Goal: Task Accomplishment & Management: Manage account settings

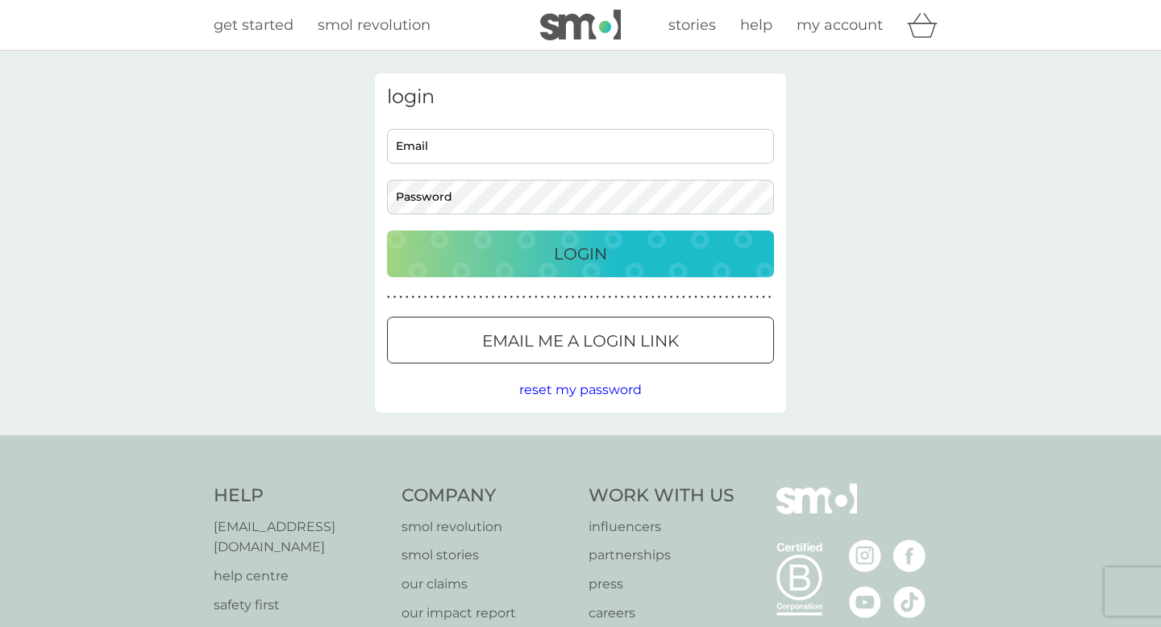
click at [592, 145] on input "Email" at bounding box center [580, 146] width 387 height 35
type input "[EMAIL_ADDRESS][DOMAIN_NAME]"
click at [387, 230] on button "Login" at bounding box center [580, 253] width 387 height 47
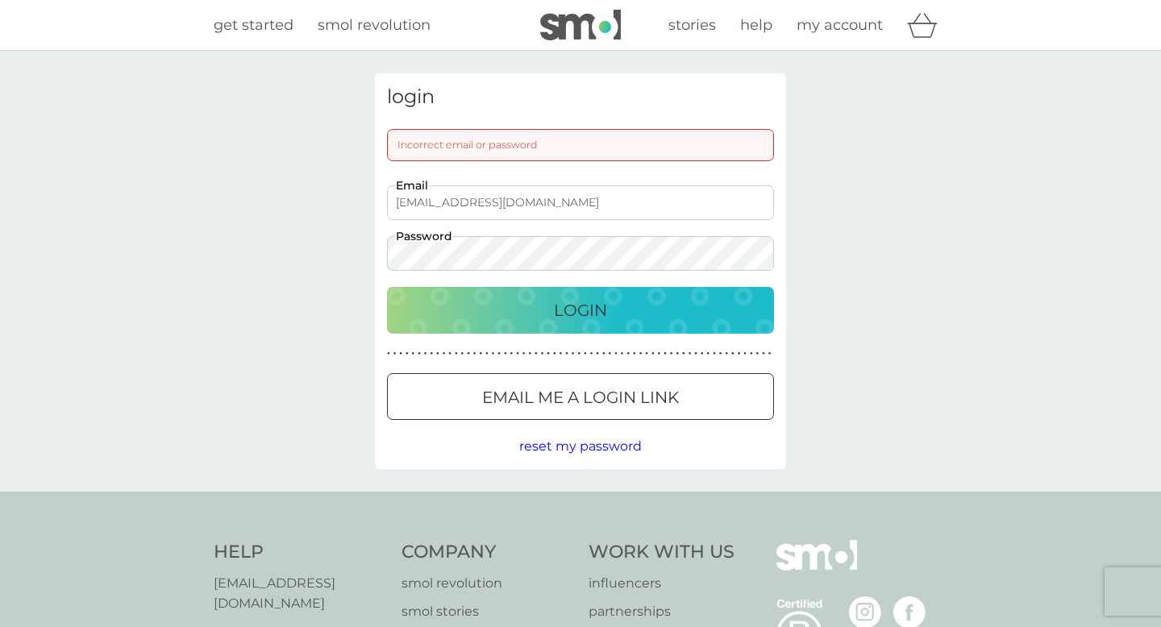
click at [387, 287] on button "Login" at bounding box center [580, 310] width 387 height 47
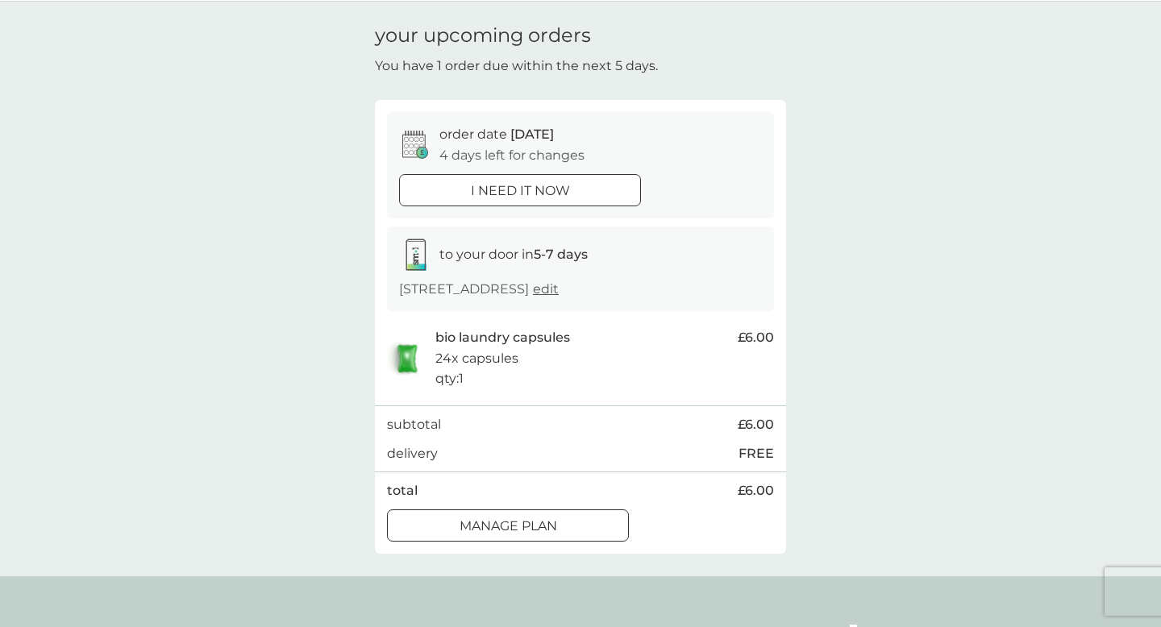
scroll to position [52, 0]
click at [523, 530] on div at bounding box center [508, 523] width 58 height 17
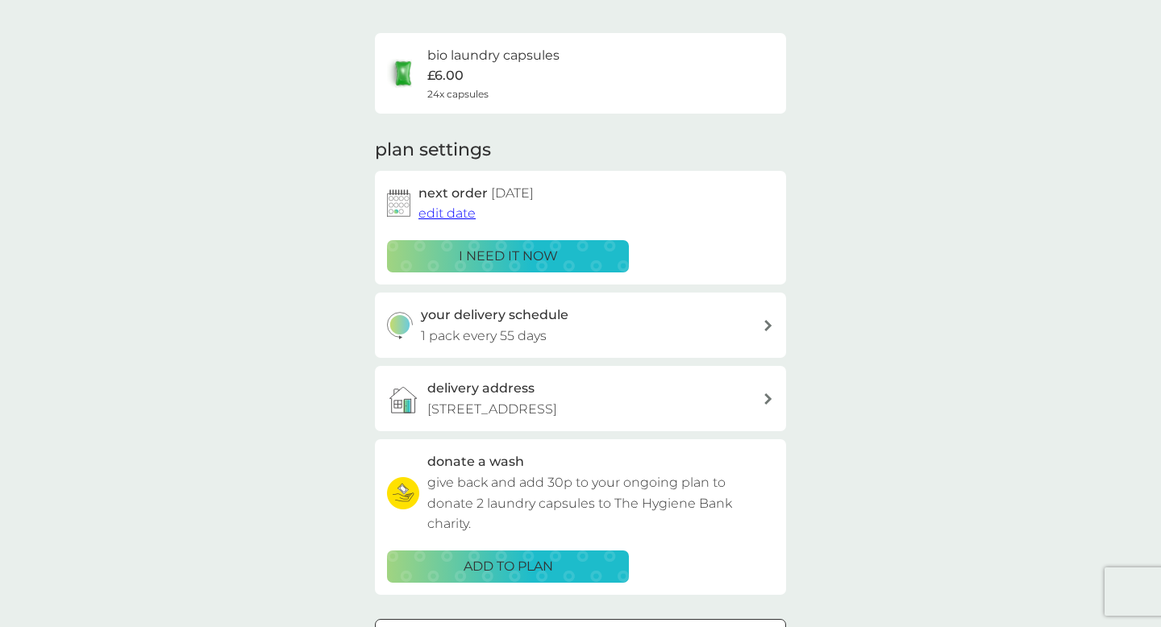
scroll to position [91, 0]
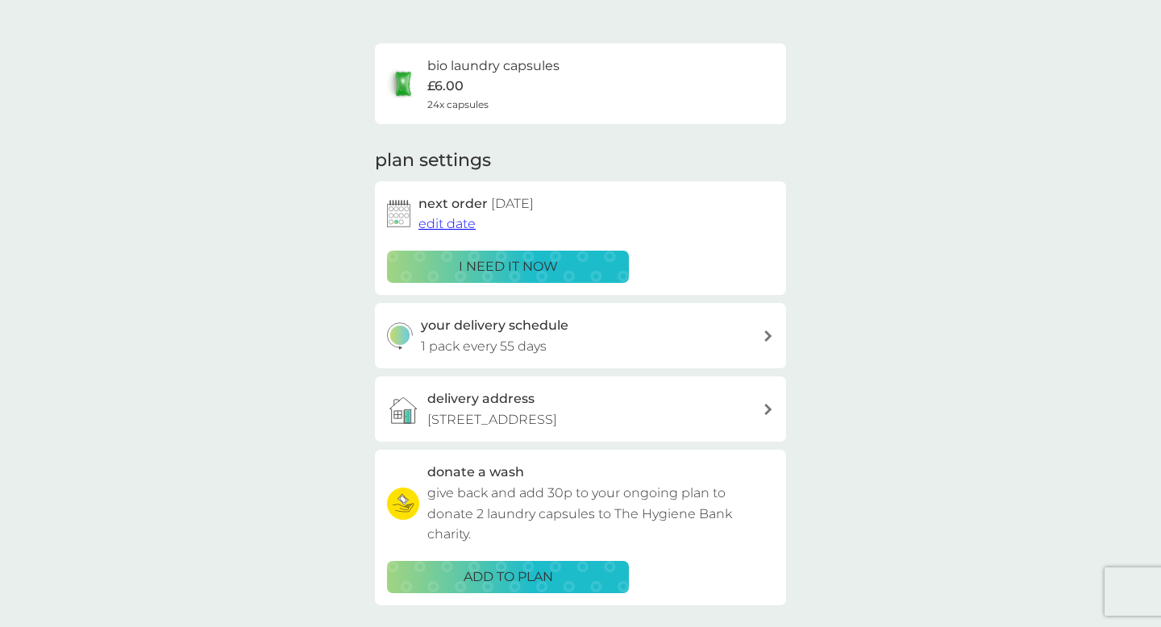
click at [684, 337] on div "your delivery schedule 1 pack every 55 days" at bounding box center [592, 335] width 343 height 41
select select "56"
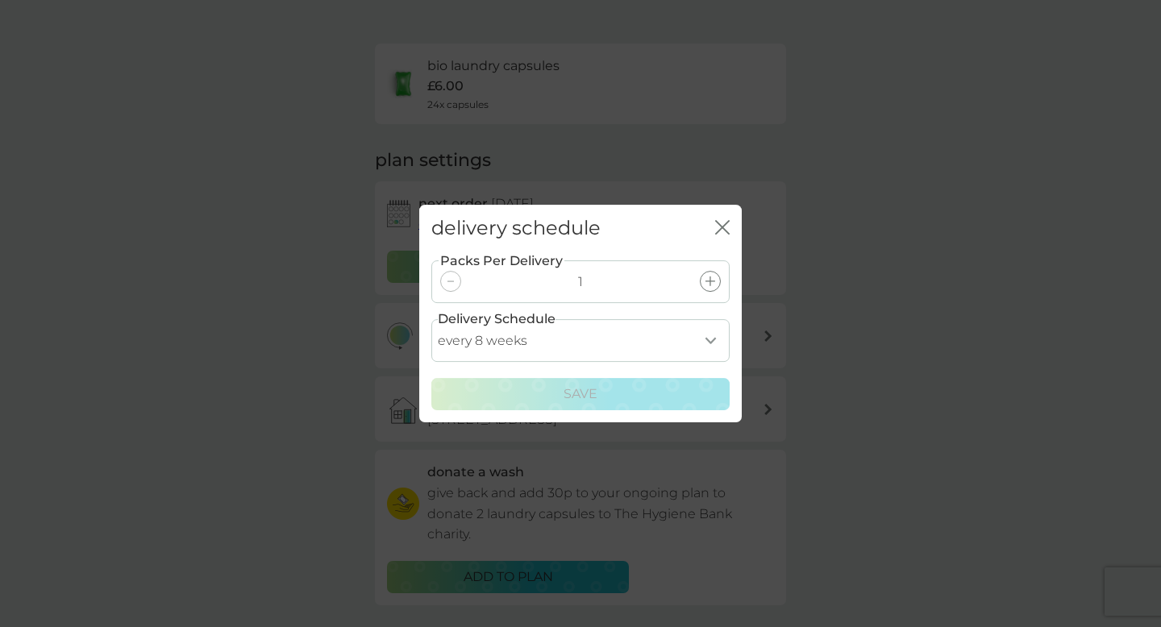
click at [727, 231] on icon "close" at bounding box center [722, 227] width 15 height 15
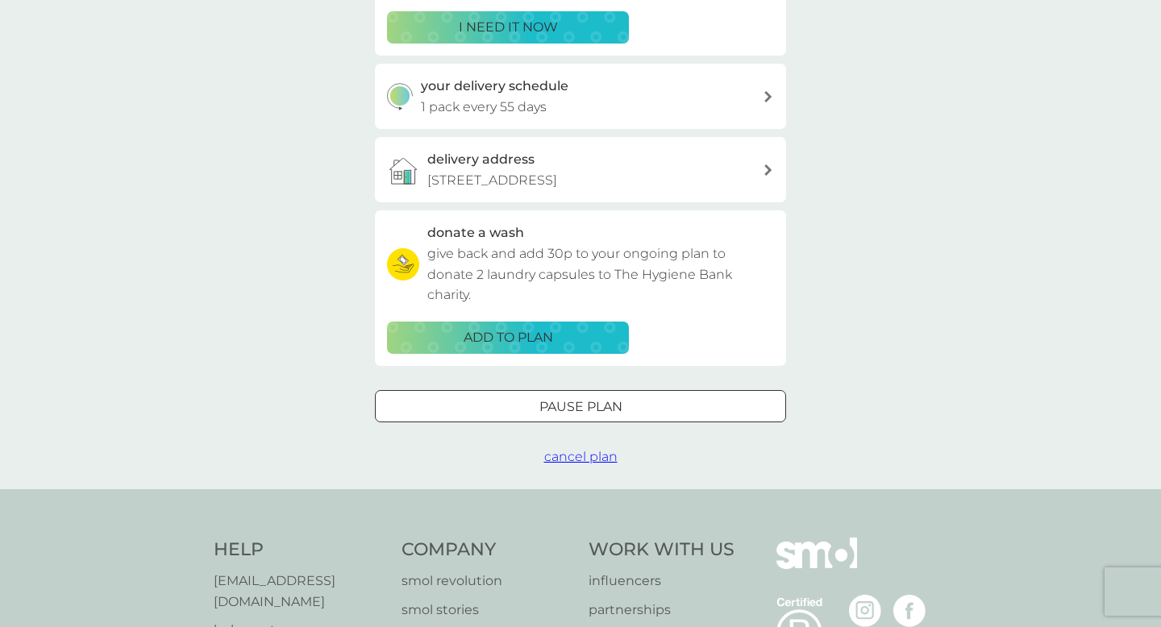
scroll to position [331, 0]
click at [605, 456] on span "cancel plan" at bounding box center [580, 455] width 73 height 15
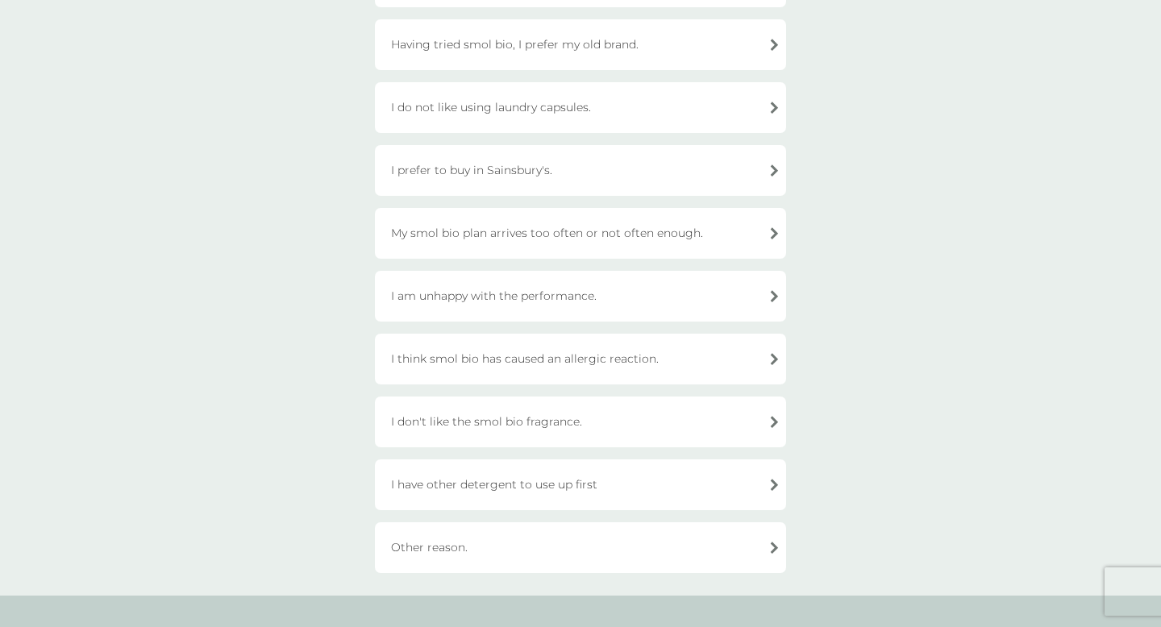
scroll to position [299, 0]
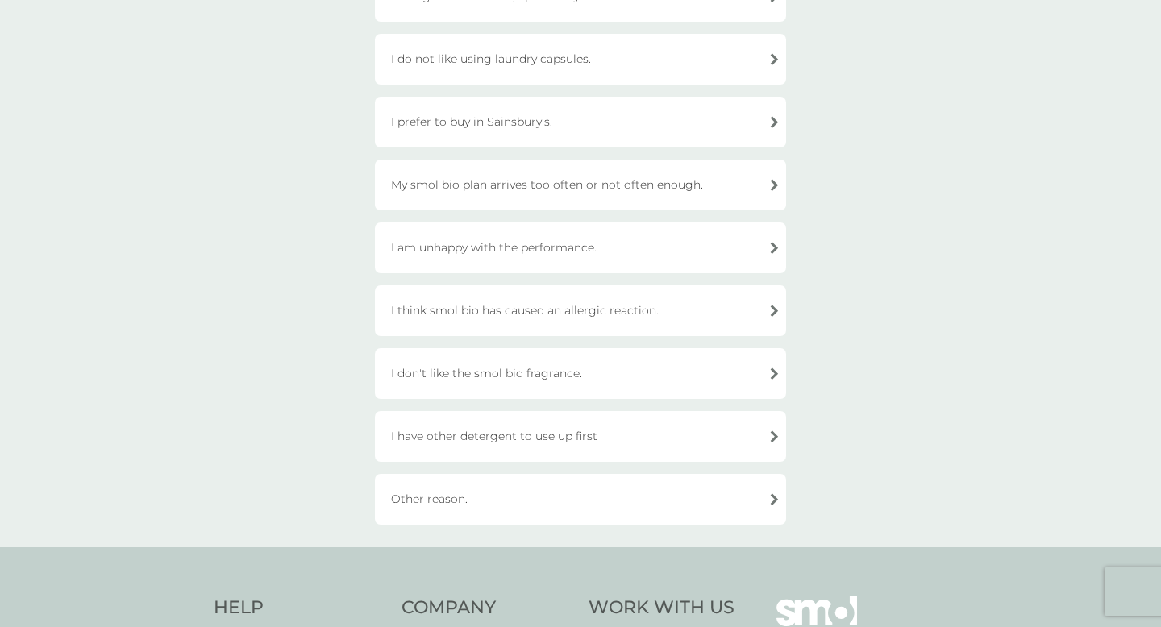
click at [424, 499] on div "Other reason." at bounding box center [580, 499] width 411 height 51
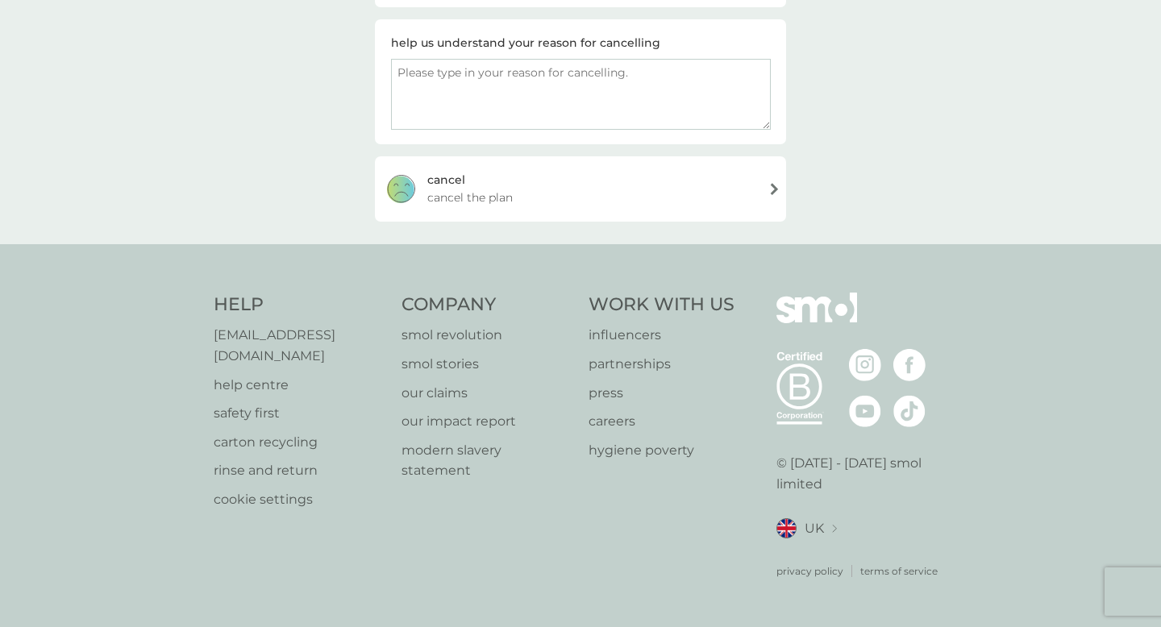
scroll to position [239, 0]
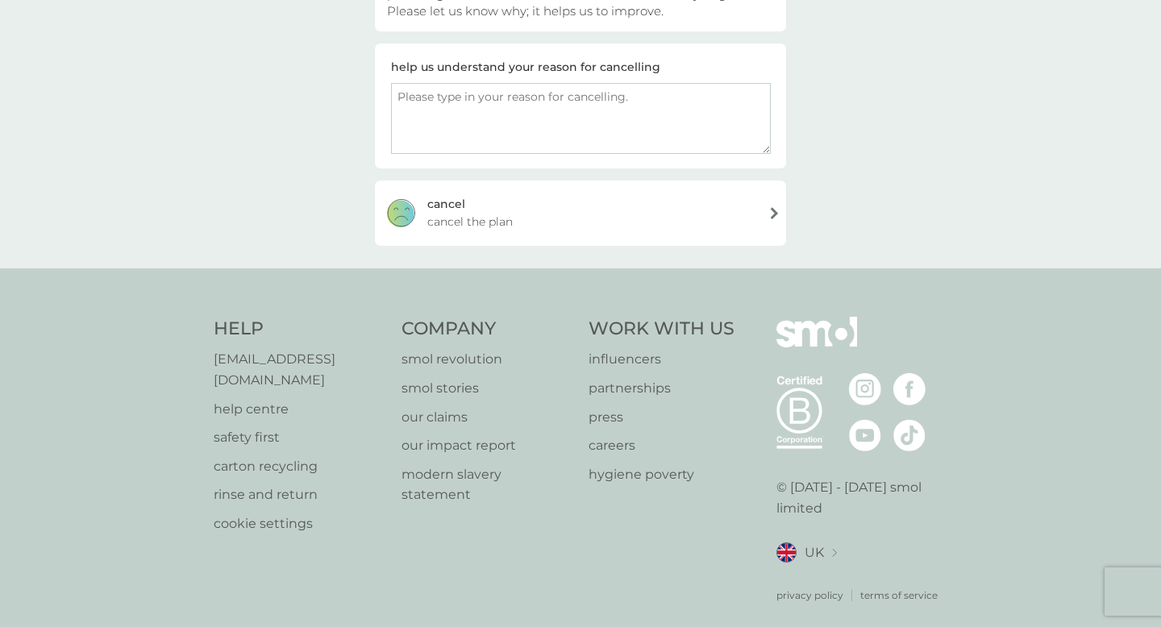
click at [598, 111] on textarea at bounding box center [581, 118] width 380 height 71
type textarea "About to move house and need time to consider subscriptions going forward"
click at [598, 193] on div "cancel cancel the plan" at bounding box center [580, 213] width 411 height 64
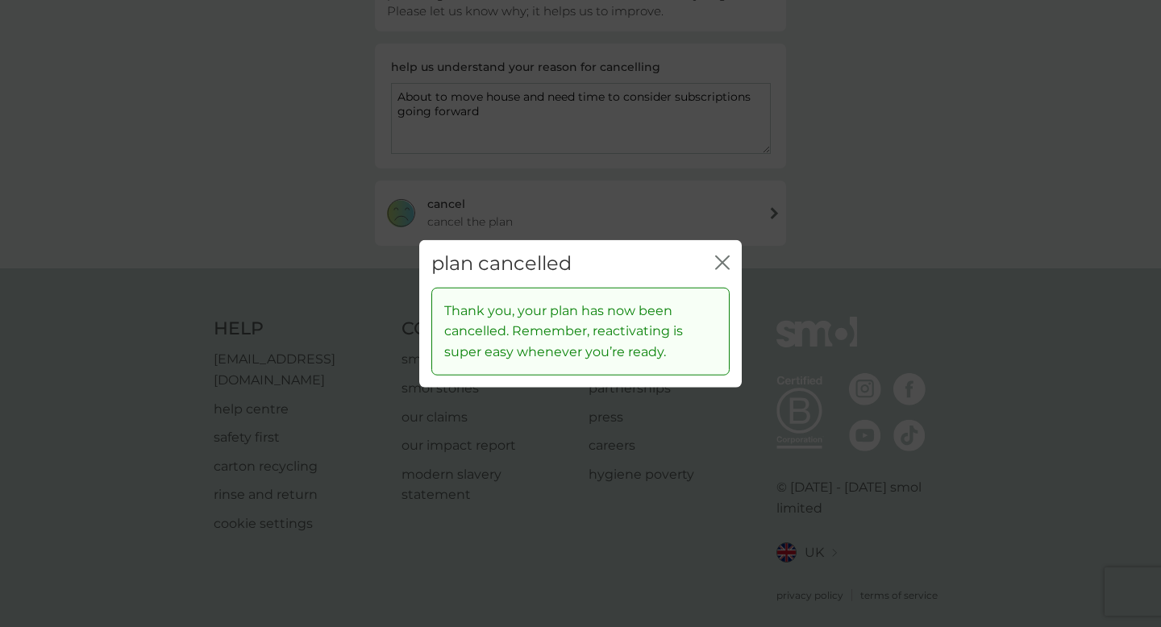
click at [725, 264] on icon "close" at bounding box center [725, 262] width 6 height 13
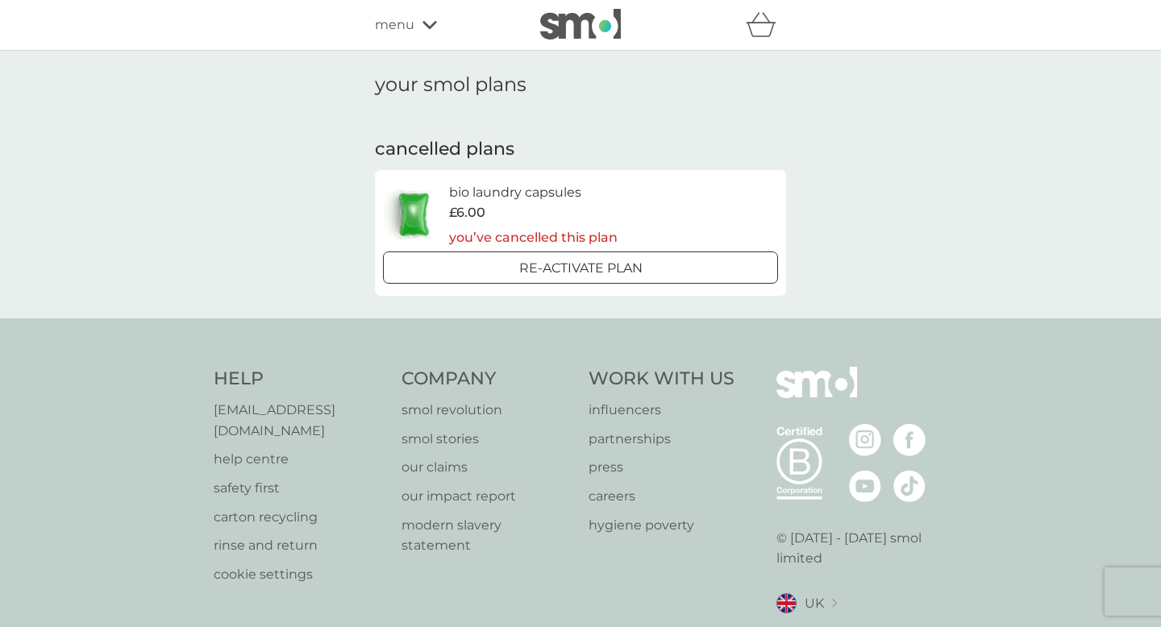
click at [422, 23] on icon at bounding box center [429, 25] width 15 height 10
